Goal: Transaction & Acquisition: Subscribe to service/newsletter

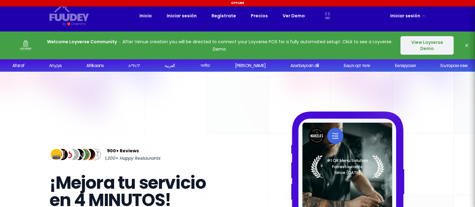
select select "es"
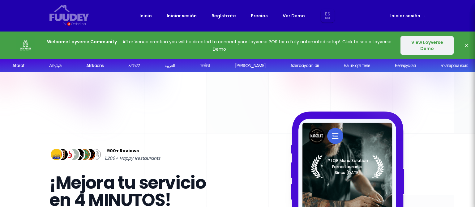
click at [267, 20] on div "Inicio Iniciar sesión Regístrate Precios Ver Demo Es Sk En Aa Ab Af Am Ar As Ay…" at bounding box center [237, 16] width 196 height 14
click at [262, 17] on link "Precios" at bounding box center [259, 15] width 17 height 7
select select "es"
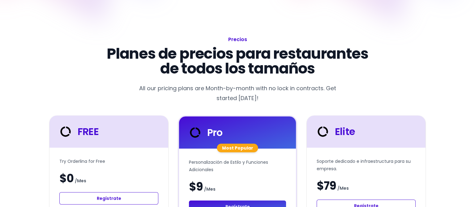
scroll to position [93, 0]
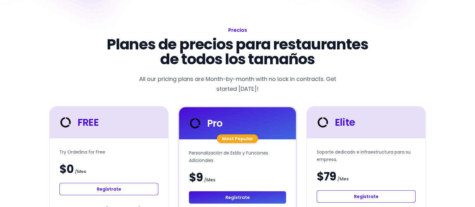
select select "es"
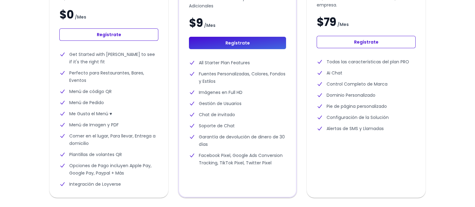
scroll to position [154, 0]
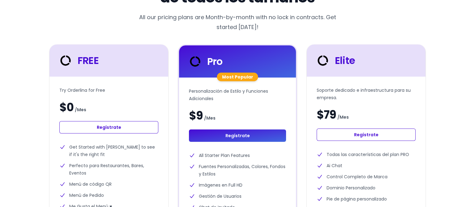
click at [144, 127] on link "Regístrate" at bounding box center [108, 127] width 99 height 12
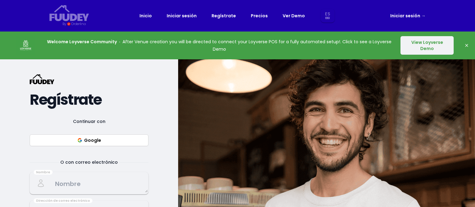
select select "es"
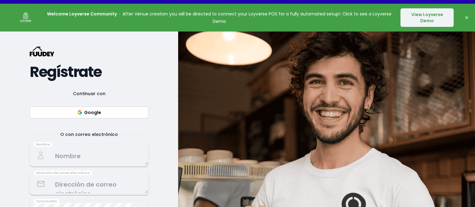
scroll to position [62, 0]
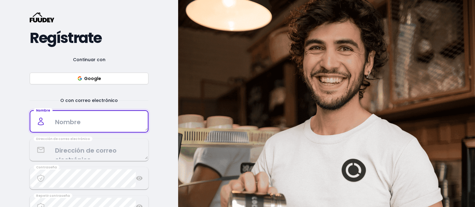
click at [129, 121] on textarea at bounding box center [88, 121] width 117 height 18
type textarea "[PERSON_NAME]"
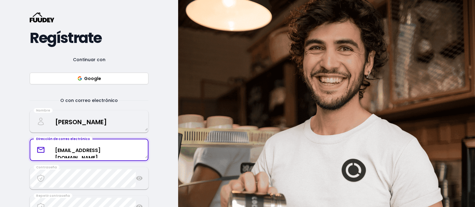
type textarea "[EMAIL_ADDRESS][DOMAIN_NAME]"
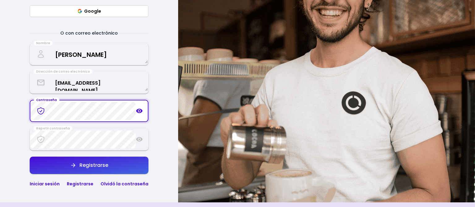
scroll to position [185, 0]
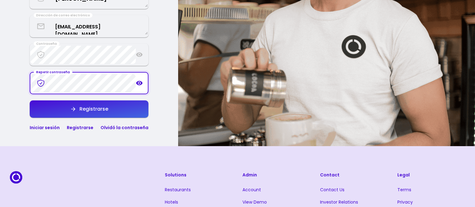
click at [99, 107] on div "Registrarse" at bounding box center [92, 109] width 32 height 5
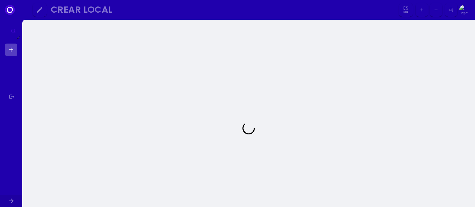
select select "es"
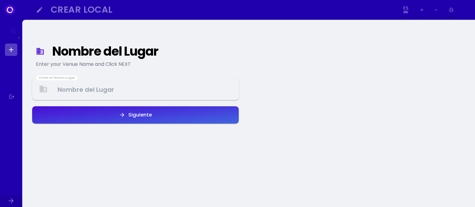
select select "es"
click at [96, 92] on Venue at bounding box center [135, 89] width 205 height 18
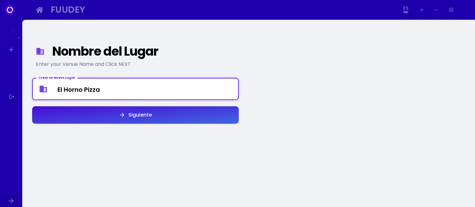
type Venue "El Horno Pizza"
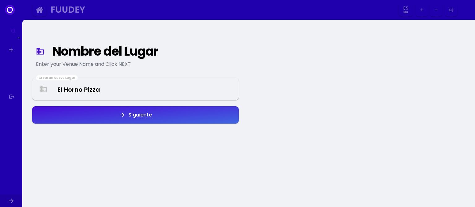
click at [127, 120] on button "Siguiente" at bounding box center [135, 114] width 206 height 17
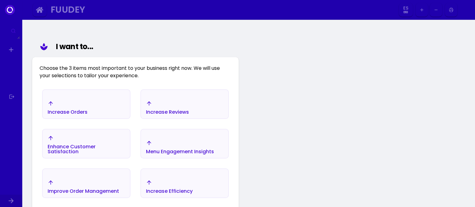
scroll to position [72, 0]
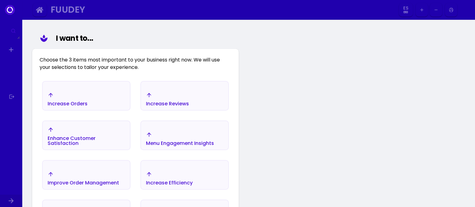
click at [108, 90] on div "Increase Orders" at bounding box center [86, 99] width 87 height 22
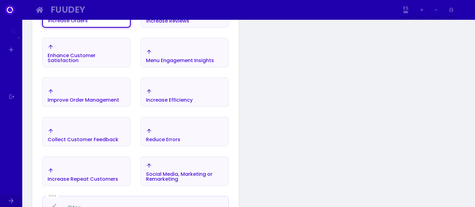
scroll to position [124, 0]
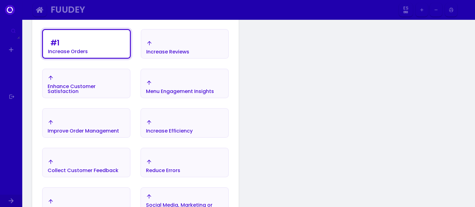
click at [190, 114] on button "Increase Efficiency" at bounding box center [184, 123] width 88 height 30
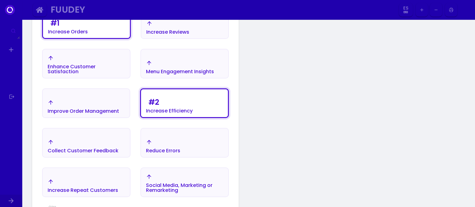
scroll to position [154, 0]
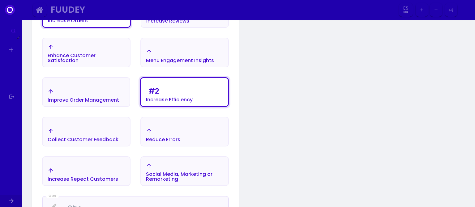
click at [180, 126] on div "Reduce Errors" at bounding box center [184, 135] width 87 height 22
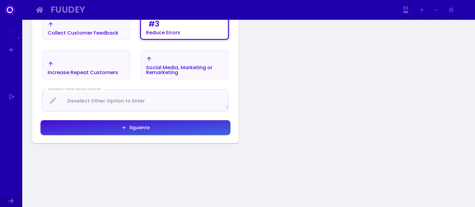
scroll to position [278, 0]
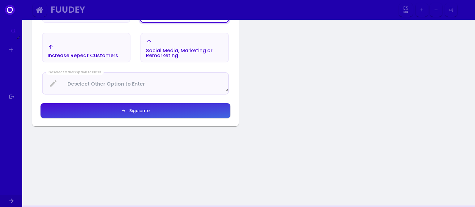
click at [172, 111] on button "Siguiente" at bounding box center [135, 110] width 190 height 15
